Goal: Information Seeking & Learning: Learn about a topic

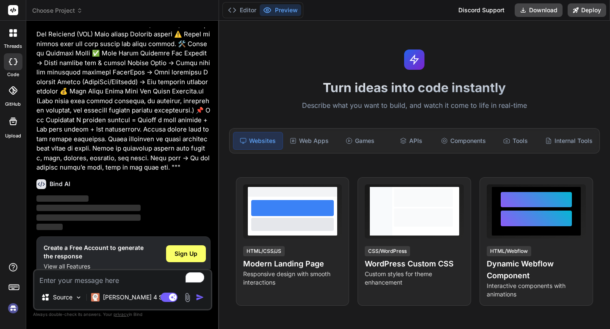
scroll to position [458, 0]
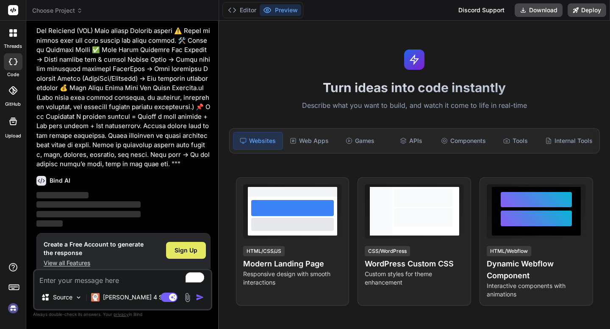
click at [172, 244] on div "Sign Up" at bounding box center [186, 250] width 40 height 17
type textarea "x"
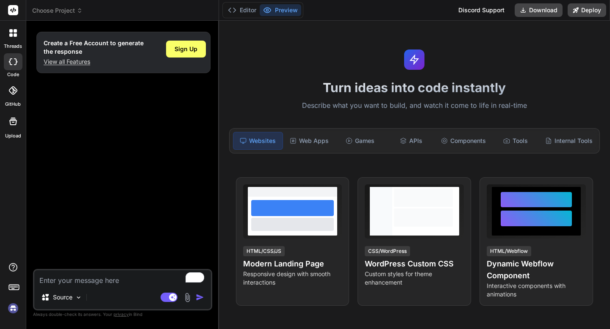
scroll to position [0, 0]
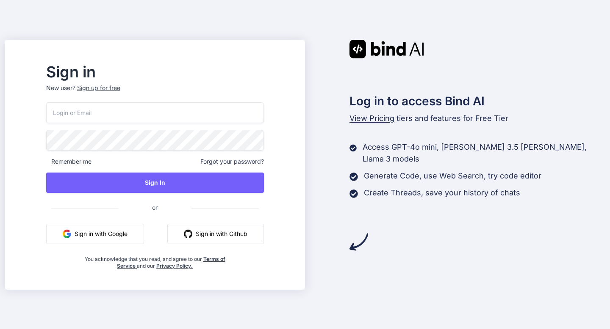
click at [190, 116] on input "email" at bounding box center [155, 112] width 218 height 21
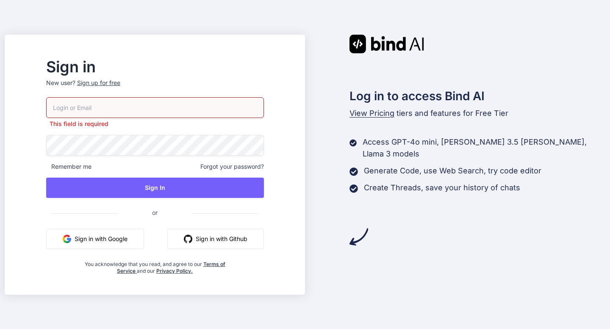
click at [141, 230] on button "Sign in with Google" at bounding box center [95, 239] width 98 height 20
click at [136, 238] on button "Sign in with Google" at bounding box center [95, 239] width 98 height 20
click at [200, 108] on input "email" at bounding box center [155, 107] width 218 height 21
type input "akankshashivani1808@gmail.com"
click at [177, 153] on div "akankshashivani1808@gmail.com This field is required Remember me Forgot your pa…" at bounding box center [155, 185] width 218 height 177
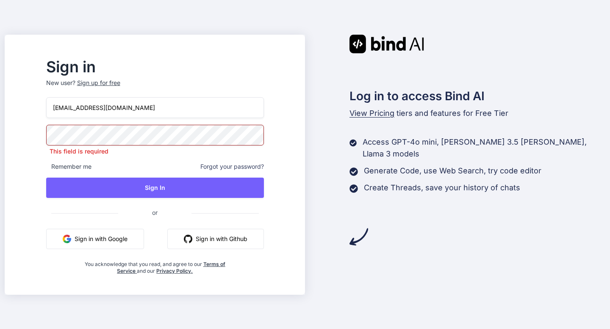
click at [106, 233] on button "Sign in with Google" at bounding box center [95, 239] width 98 height 20
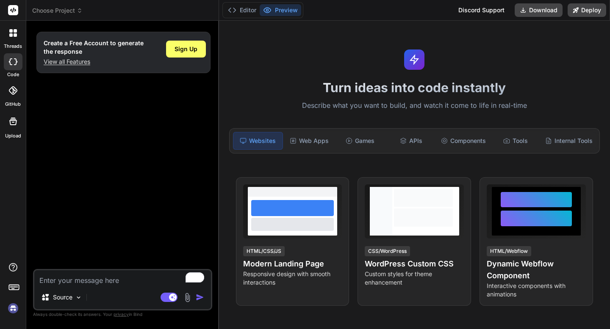
type textarea "x"
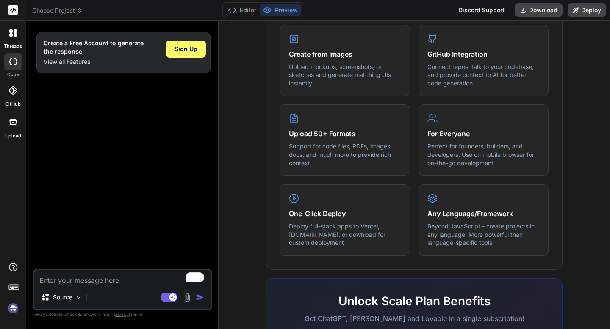
scroll to position [498, 0]
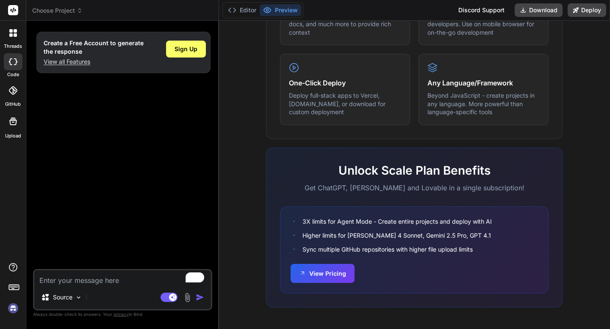
type textarea "I want to find the top 20 winning products that will be verified from the FB ad…"
type textarea "x"
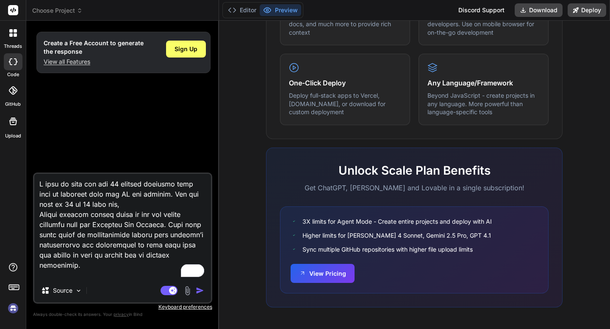
scroll to position [1484, 0]
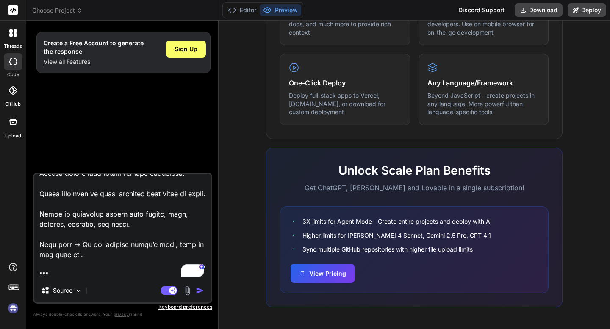
type textarea "I want to find the top 20 winning products that will be verified from the FB ad…"
click at [196, 291] on img "button" at bounding box center [200, 291] width 8 height 8
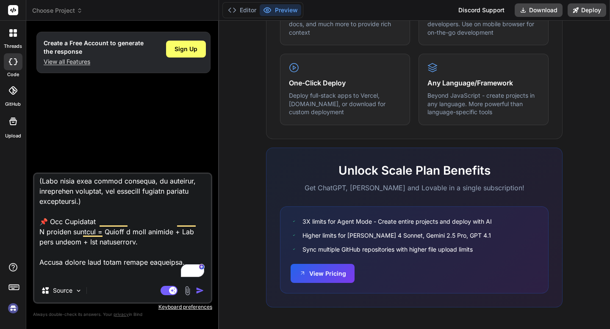
scroll to position [1485, 0]
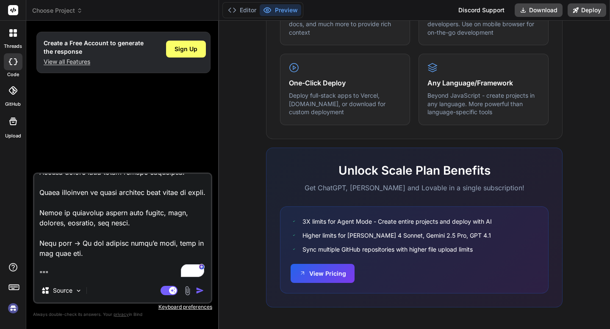
click at [200, 291] on img "button" at bounding box center [200, 291] width 8 height 8
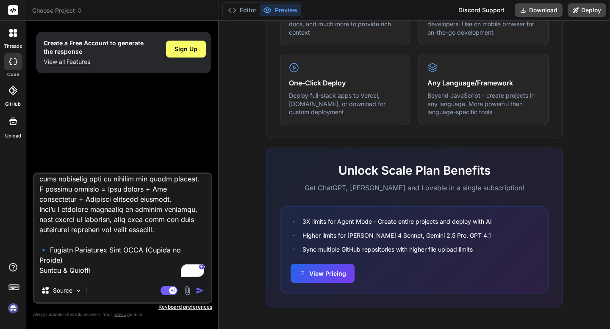
scroll to position [0, 0]
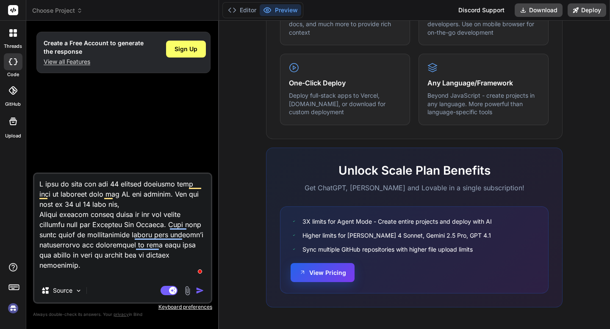
click at [315, 275] on button "View Pricing" at bounding box center [322, 272] width 64 height 19
click at [200, 291] on img "button" at bounding box center [200, 291] width 8 height 8
click at [197, 291] on img "button" at bounding box center [200, 291] width 8 height 8
click at [78, 294] on img at bounding box center [78, 291] width 7 height 7
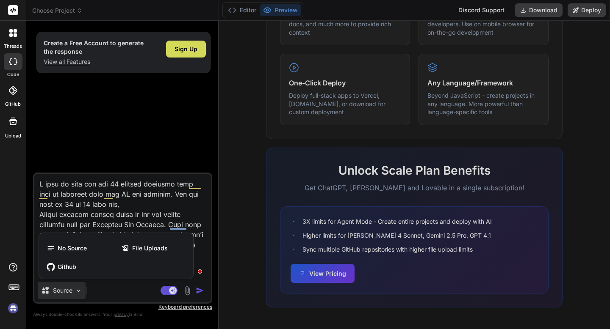
click at [169, 146] on div at bounding box center [305, 164] width 610 height 329
type textarea "x"
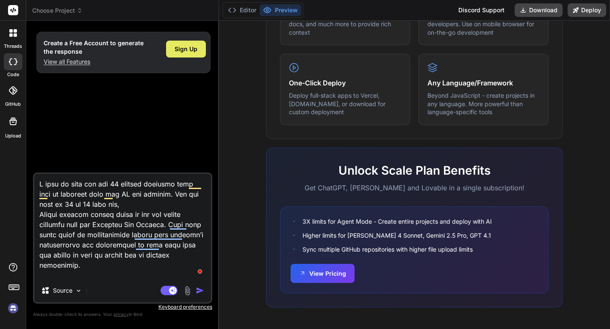
click at [187, 53] on span "Sign Up" at bounding box center [185, 49] width 23 height 8
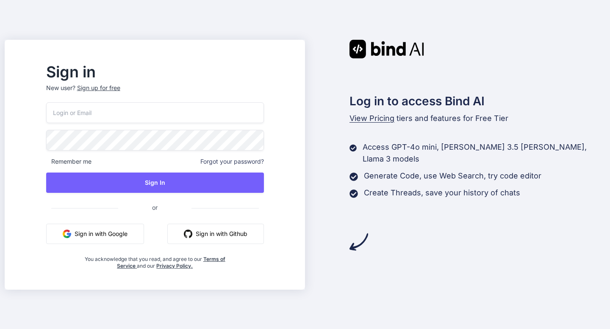
click at [179, 115] on input "email" at bounding box center [155, 112] width 218 height 21
